Goal: Task Accomplishment & Management: Manage account settings

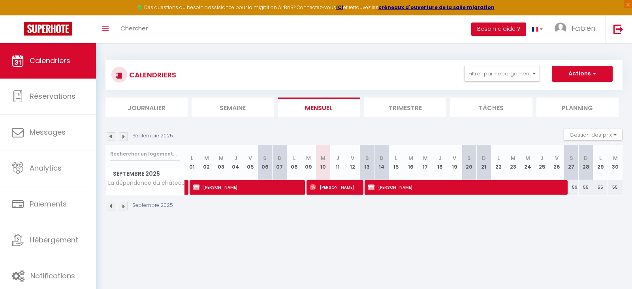
select select
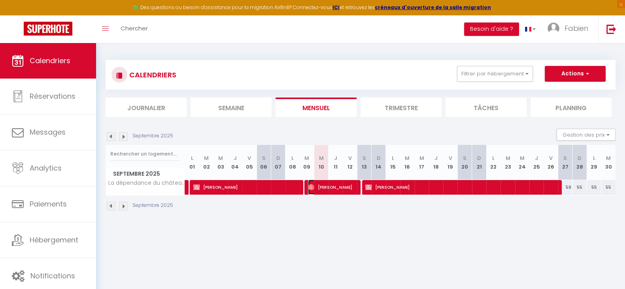
click at [322, 187] on span "[PERSON_NAME]" at bounding box center [331, 187] width 47 height 15
select select "OK"
select select "0"
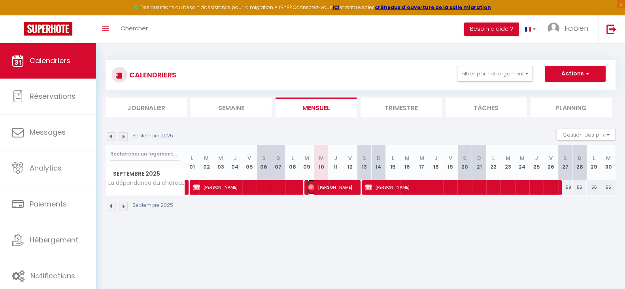
select select "1"
select select
select select "17716"
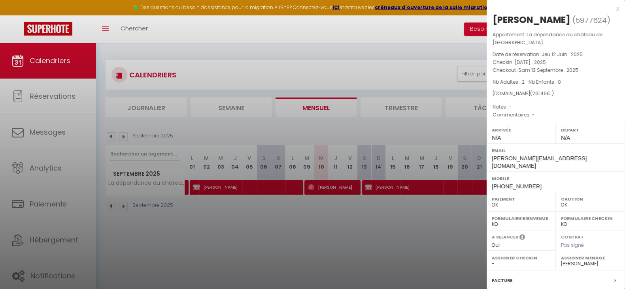
click at [609, 8] on div "x" at bounding box center [553, 8] width 132 height 9
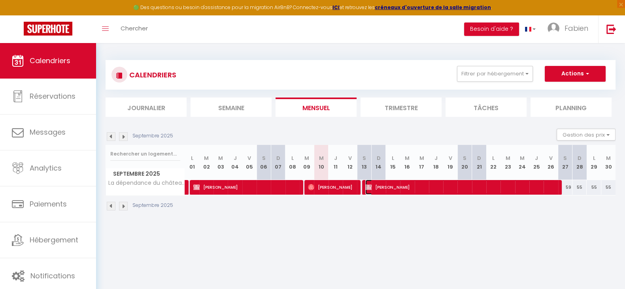
click at [397, 189] on span "[PERSON_NAME]" at bounding box center [460, 187] width 190 height 15
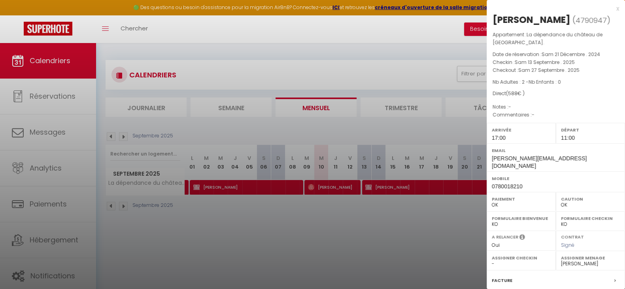
click at [611, 10] on div "x" at bounding box center [553, 8] width 132 height 9
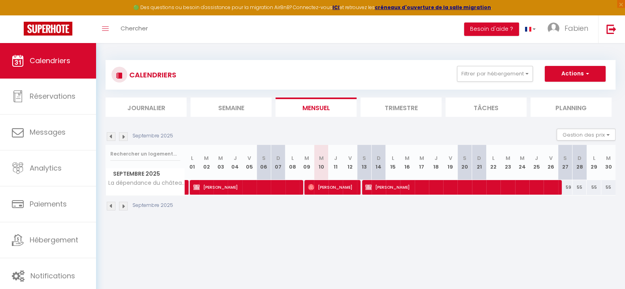
click at [383, 104] on li "Trimestre" at bounding box center [400, 107] width 81 height 19
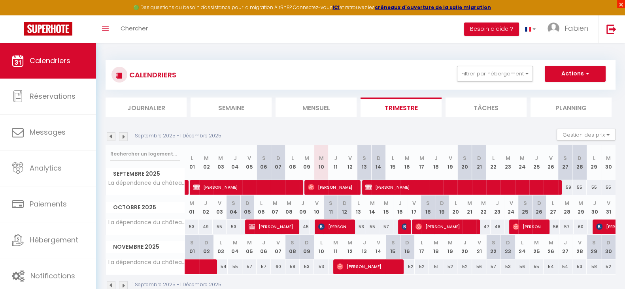
click at [623, 7] on span "×" at bounding box center [621, 4] width 8 height 8
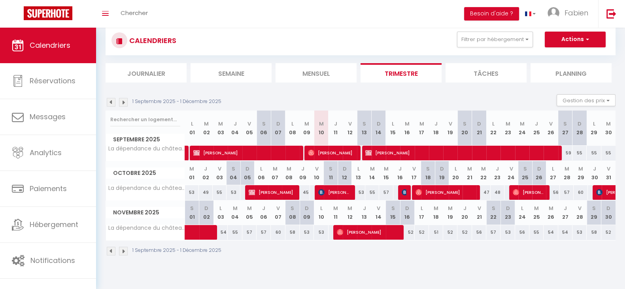
scroll to position [28, 0]
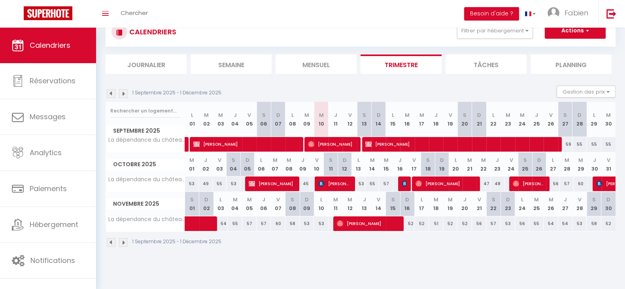
click at [125, 242] on img at bounding box center [123, 242] width 9 height 9
